Goal: Navigation & Orientation: Find specific page/section

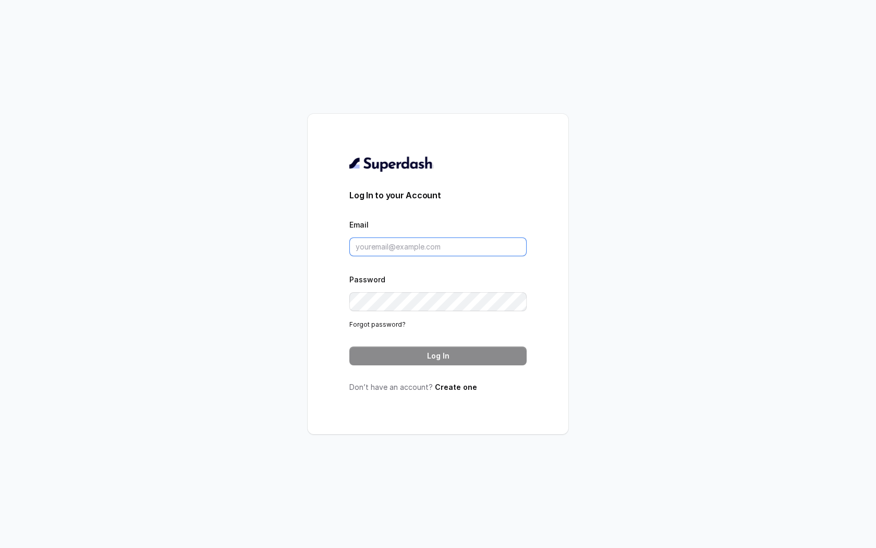
type input "[EMAIL_ADDRESS][DOMAIN_NAME]"
click at [414, 336] on form "Log In to your Account Email [EMAIL_ADDRESS][DOMAIN_NAME] Password Forgot passw…" at bounding box center [437, 277] width 177 height 176
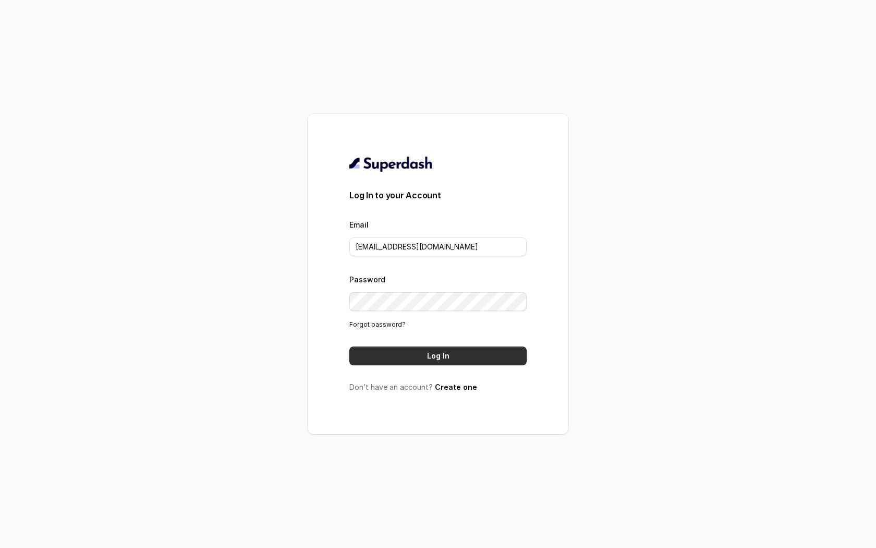
click at [417, 358] on button "Log In" at bounding box center [437, 355] width 177 height 19
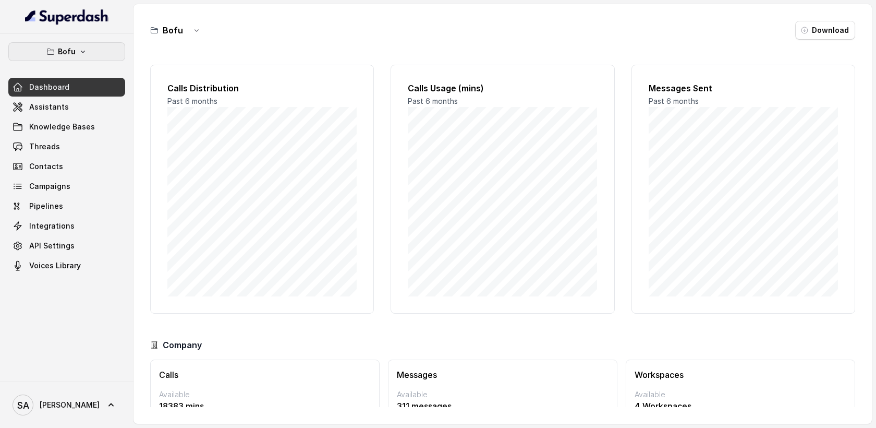
click at [76, 56] on button "Bofu" at bounding box center [66, 51] width 117 height 19
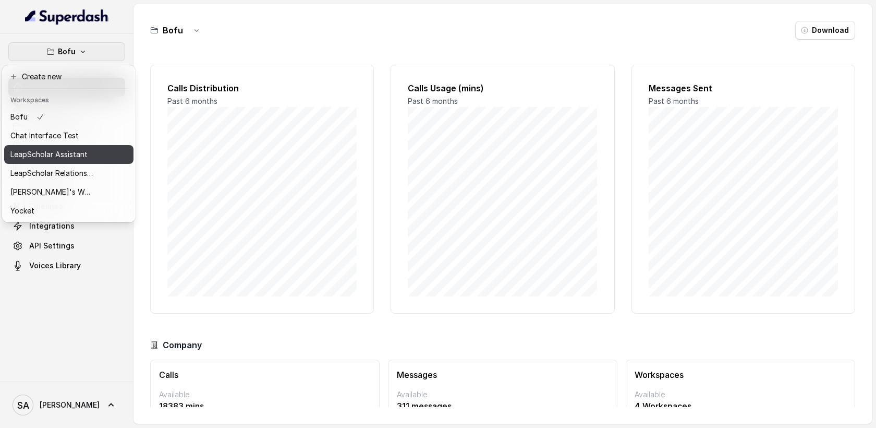
click at [66, 149] on p "LeapScholar Assistant" at bounding box center [48, 154] width 77 height 13
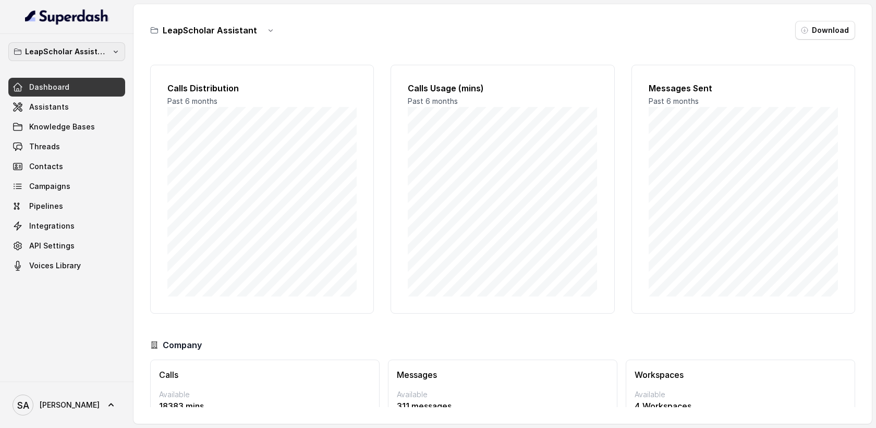
click at [100, 55] on p "LeapScholar Assistant" at bounding box center [66, 51] width 83 height 13
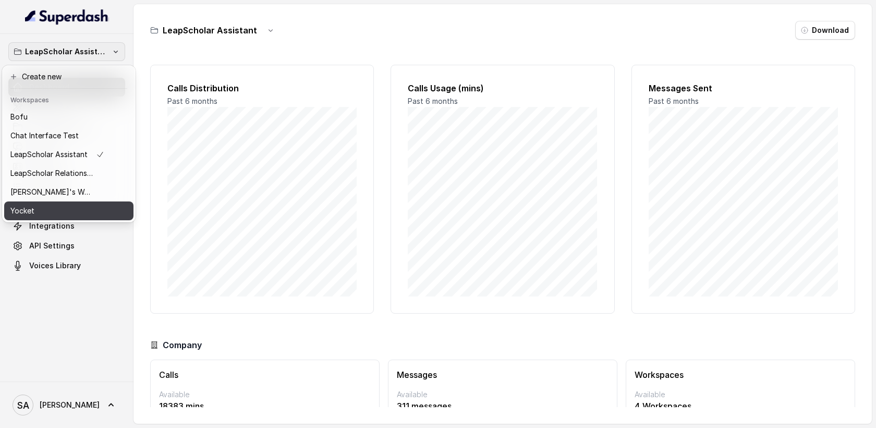
click at [54, 201] on button "Yocket" at bounding box center [68, 210] width 129 height 19
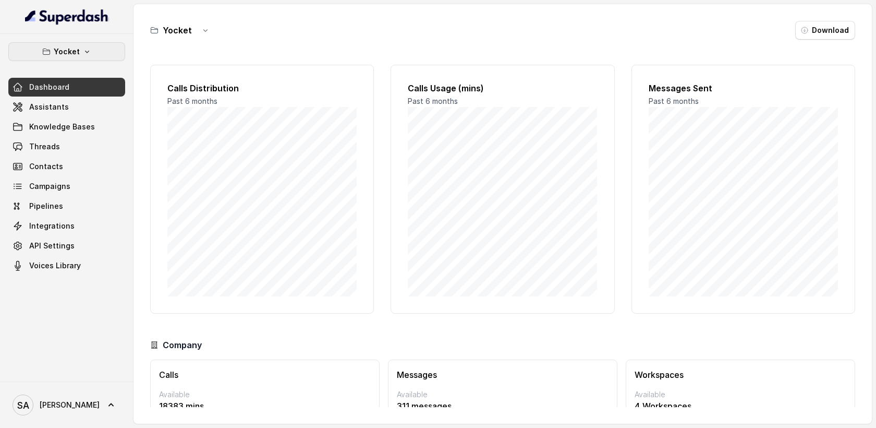
click at [76, 48] on p "Yocket" at bounding box center [67, 51] width 26 height 13
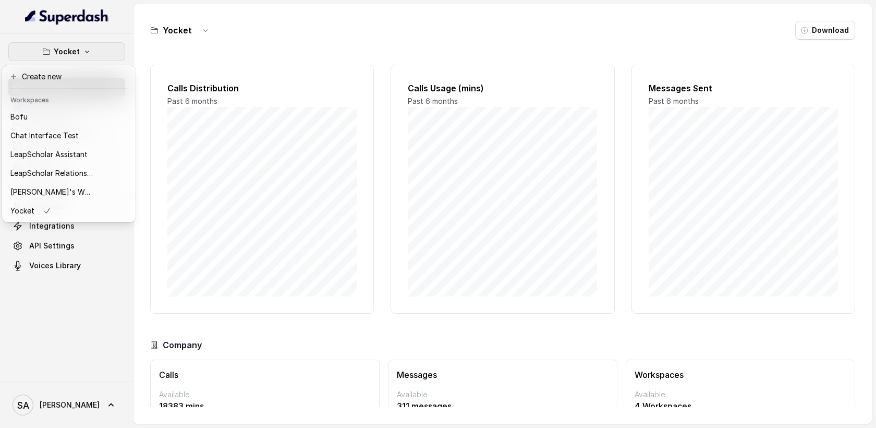
click at [553, 237] on div "Yocket Dashboard Assistants Knowledge Bases Threads Contacts Campaigns Pipeline…" at bounding box center [438, 214] width 876 height 428
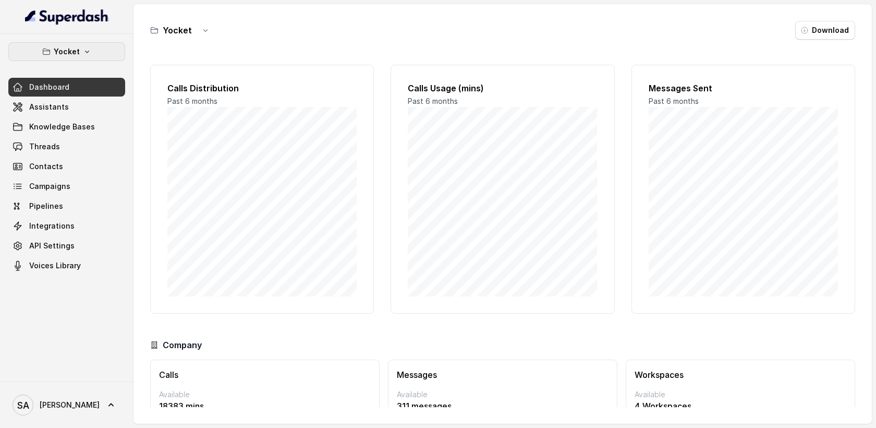
click at [83, 51] on icon "button" at bounding box center [87, 51] width 8 height 8
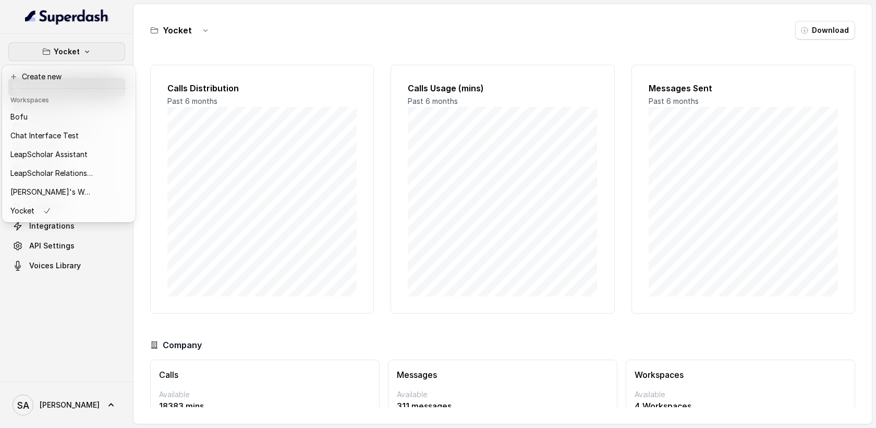
click at [78, 106] on header "Workspaces" at bounding box center [68, 99] width 129 height 17
click at [78, 116] on div "Bofu" at bounding box center [51, 117] width 83 height 13
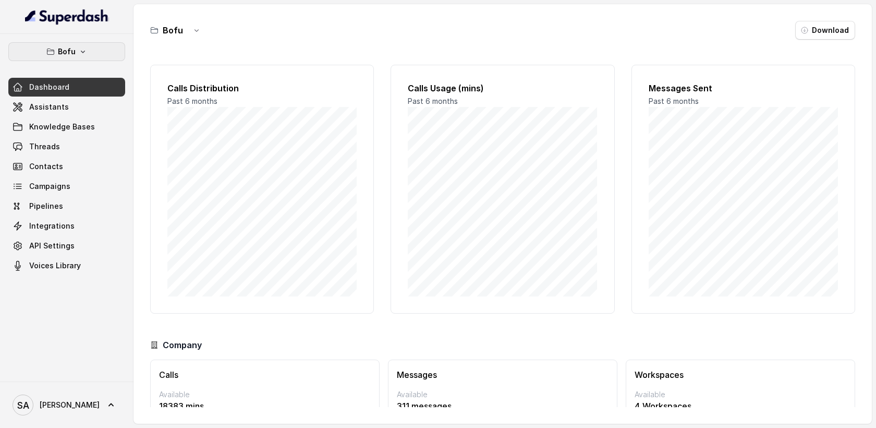
click at [63, 52] on p "Bofu" at bounding box center [67, 51] width 18 height 13
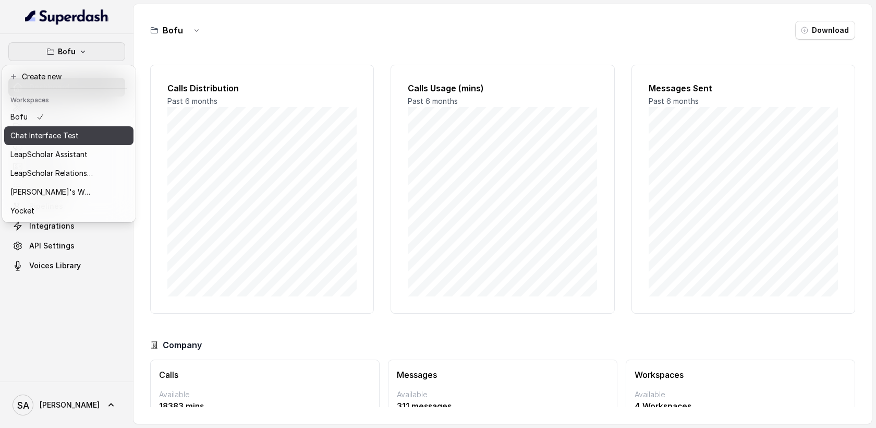
click at [64, 133] on p "Chat Interface Test" at bounding box center [44, 135] width 68 height 13
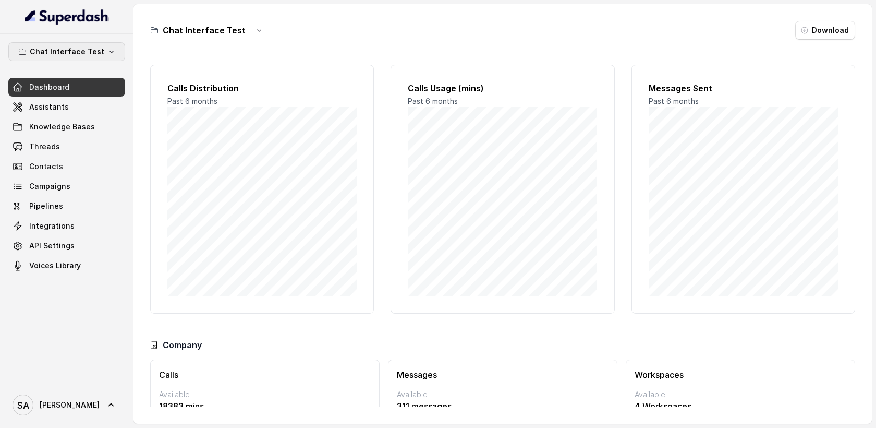
click at [69, 55] on p "Chat Interface Test" at bounding box center [67, 51] width 75 height 13
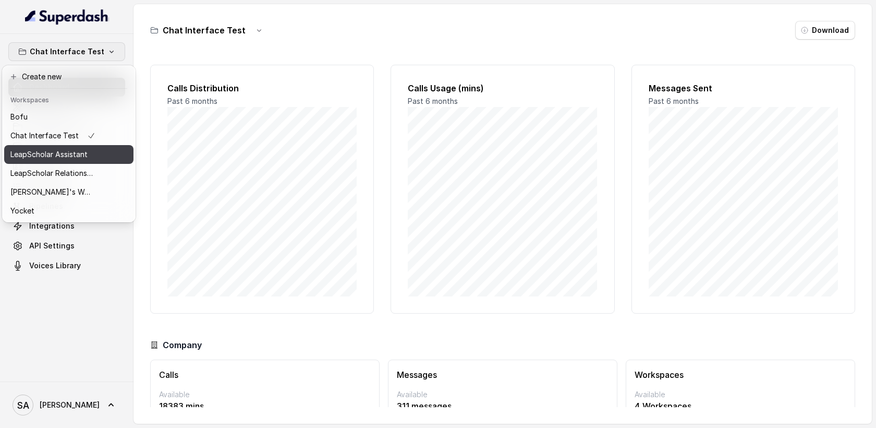
click at [66, 153] on p "LeapScholar Assistant" at bounding box center [48, 154] width 77 height 13
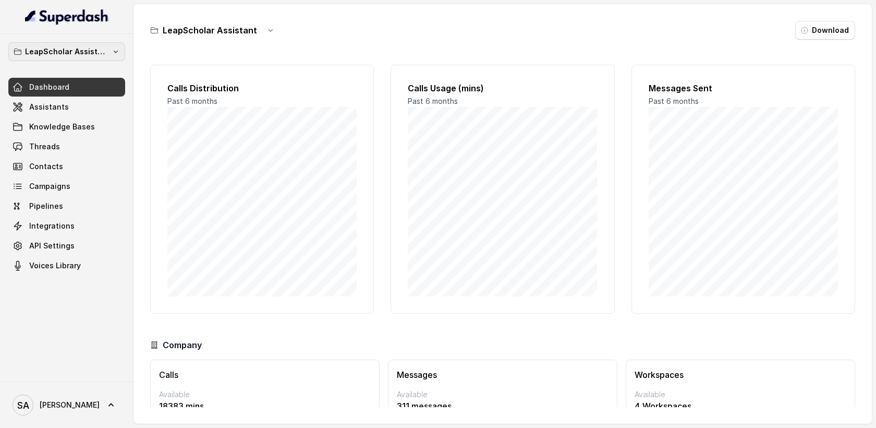
click at [99, 51] on p "LeapScholar Assistant" at bounding box center [66, 51] width 83 height 13
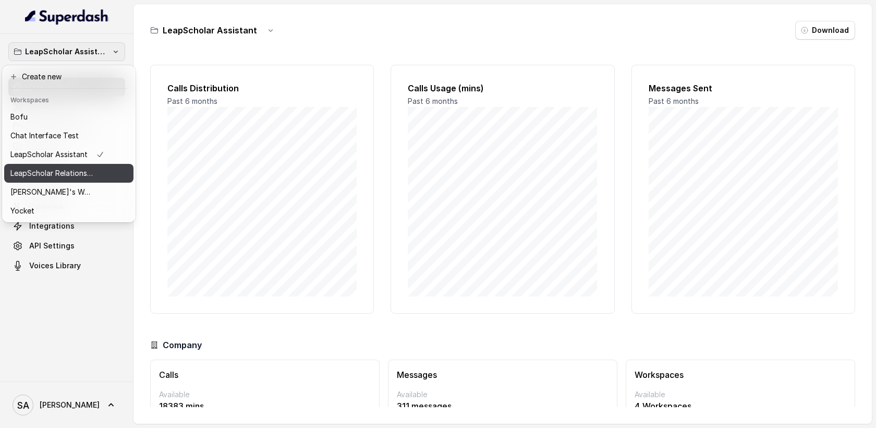
click at [86, 179] on button "LeapScholar Relationship Manager" at bounding box center [68, 173] width 129 height 19
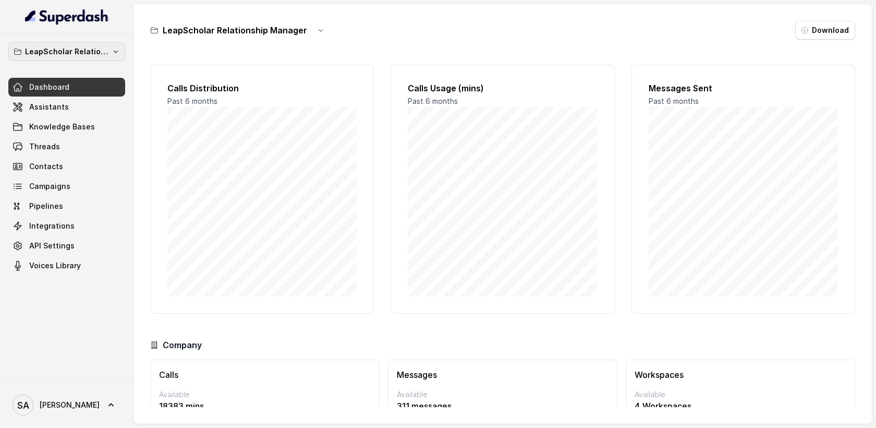
click at [82, 49] on p "LeapScholar Relationship Manager" at bounding box center [66, 51] width 83 height 13
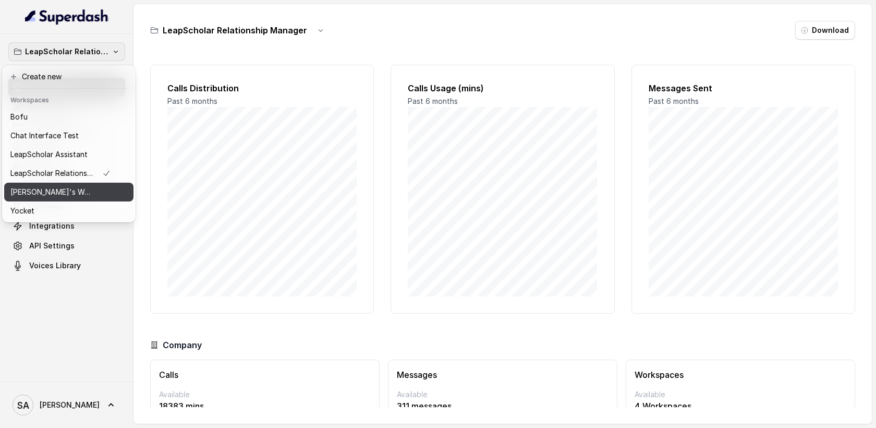
click at [81, 189] on div "Rohan's Workspace" at bounding box center [60, 192] width 100 height 13
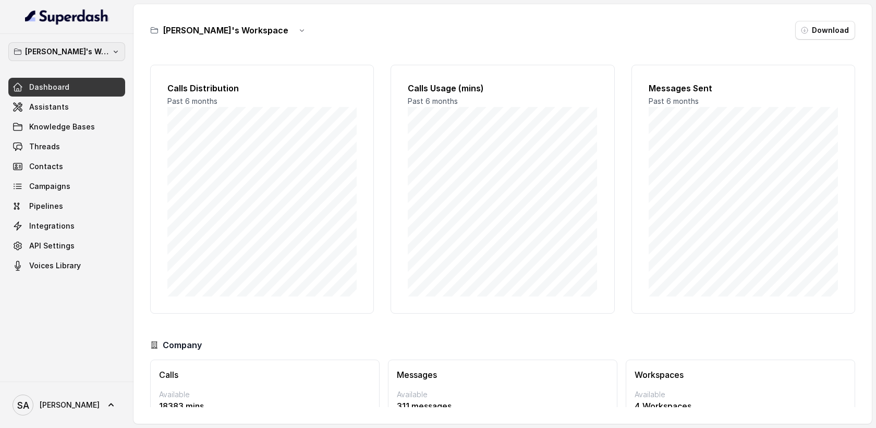
click at [83, 51] on p "Rohan's Workspace" at bounding box center [66, 51] width 83 height 13
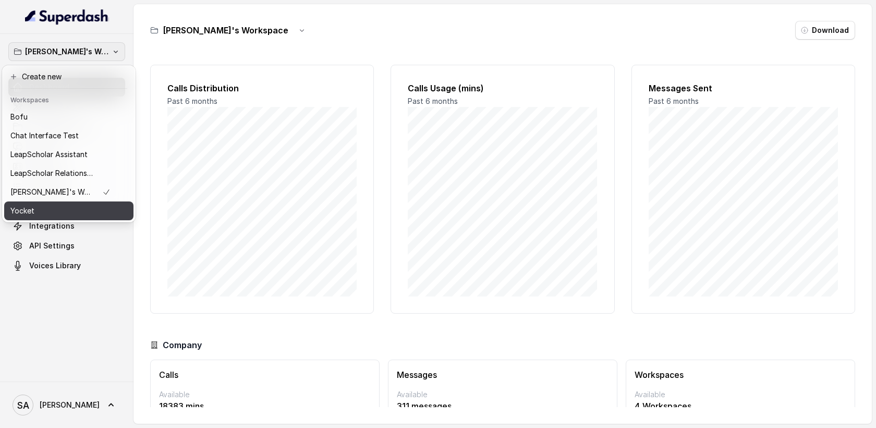
click at [79, 208] on div "Yocket" at bounding box center [60, 210] width 100 height 13
